Goal: Obtain resource: Download file/media

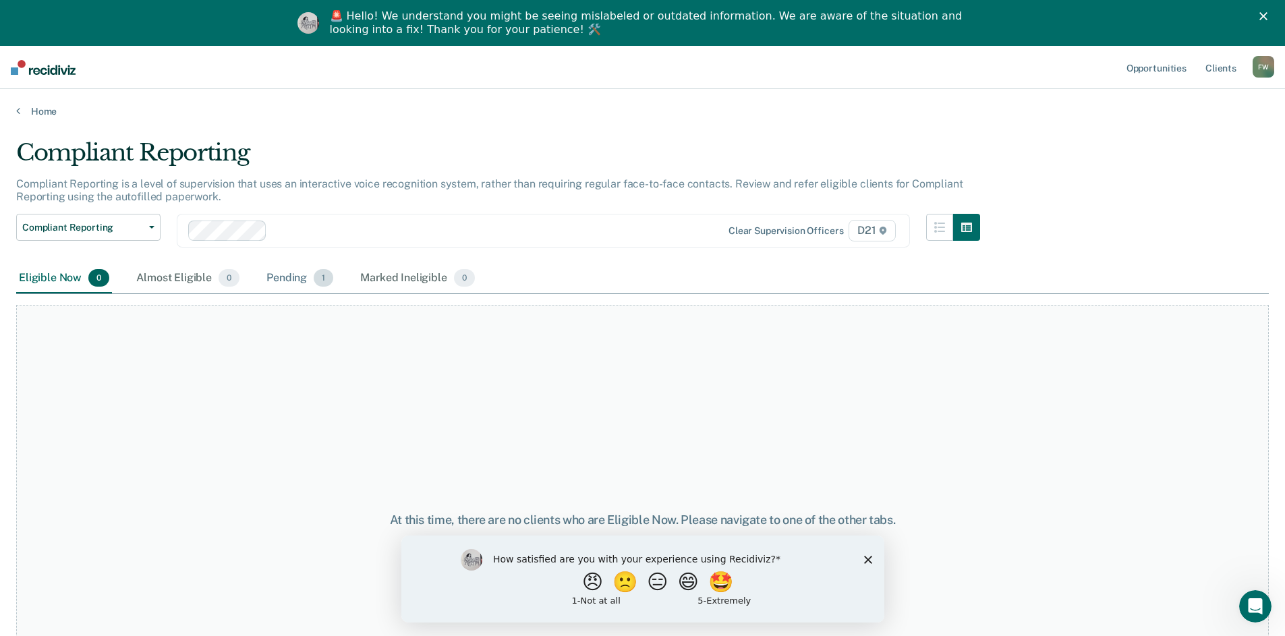
click at [298, 289] on div "Pending 1" at bounding box center [300, 279] width 72 height 30
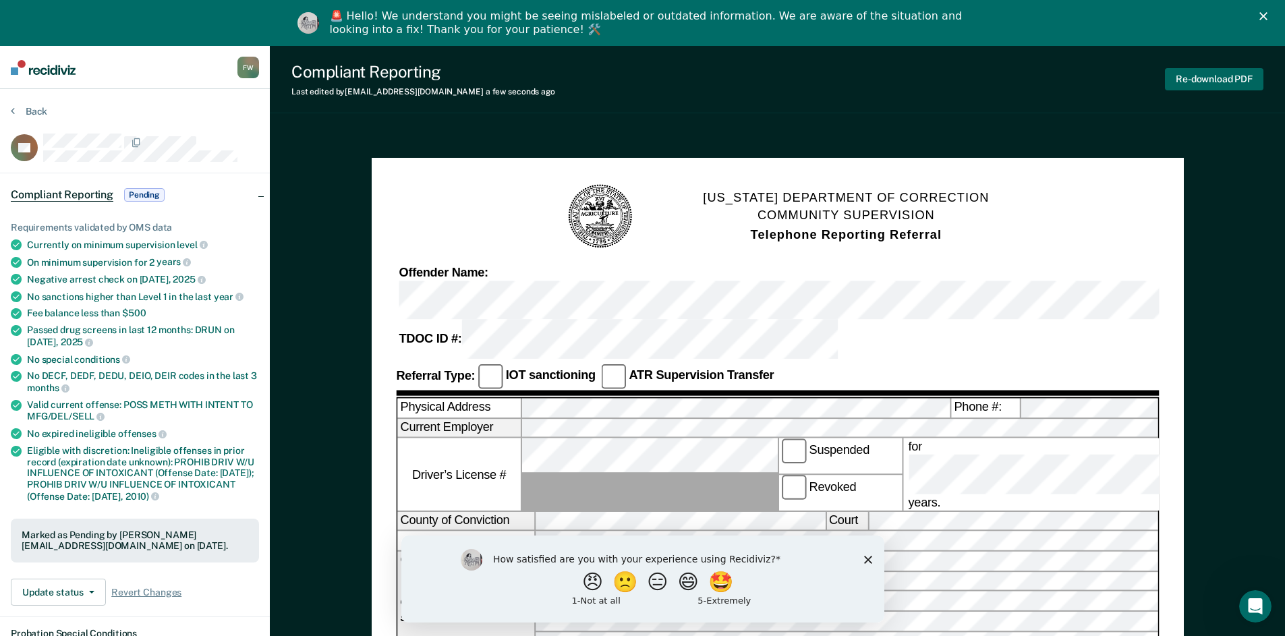
click at [1207, 76] on button "Re-download PDF" at bounding box center [1214, 79] width 99 height 22
